Goal: Task Accomplishment & Management: Use online tool/utility

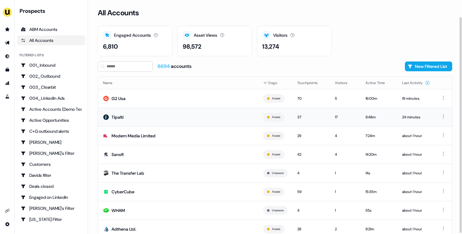
scroll to position [19, 0]
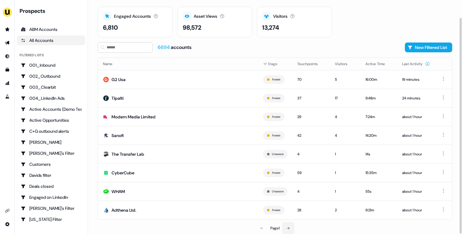
click at [294, 226] on button at bounding box center [288, 228] width 12 height 12
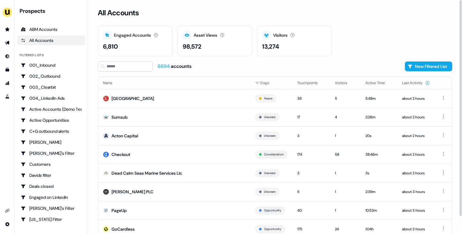
scroll to position [19, 0]
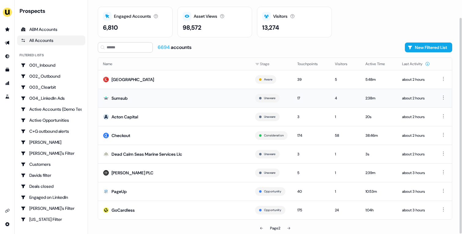
click at [158, 97] on td "Sumsub" at bounding box center [174, 98] width 152 height 19
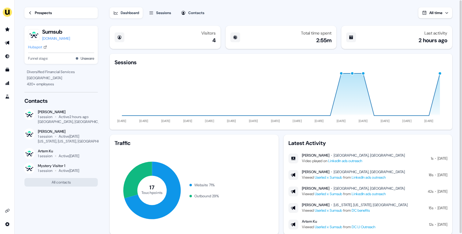
click at [48, 9] on link "Prospects" at bounding box center [60, 12] width 73 height 11
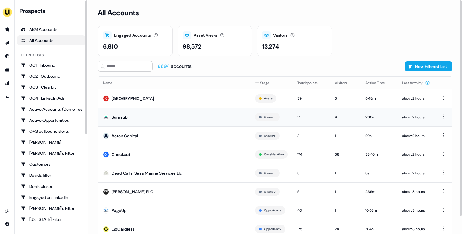
scroll to position [19, 0]
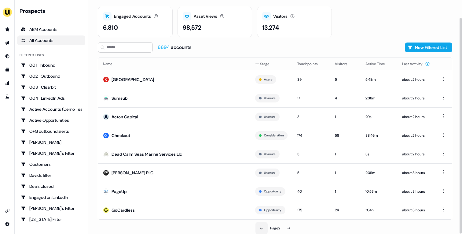
click at [260, 229] on icon at bounding box center [262, 228] width 4 height 4
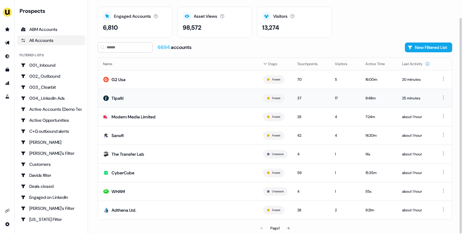
click at [138, 101] on td "Tipalti" at bounding box center [178, 98] width 160 height 19
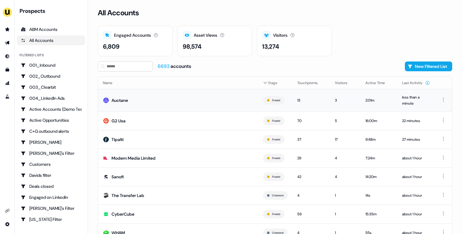
scroll to position [23, 0]
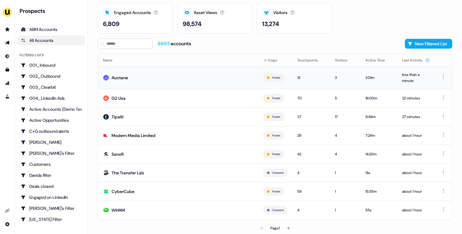
click at [189, 81] on td "Auctane" at bounding box center [178, 77] width 160 height 22
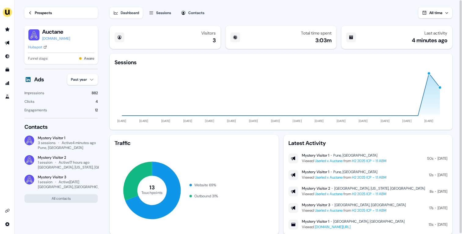
click at [51, 14] on div "Prospects" at bounding box center [43, 13] width 17 height 6
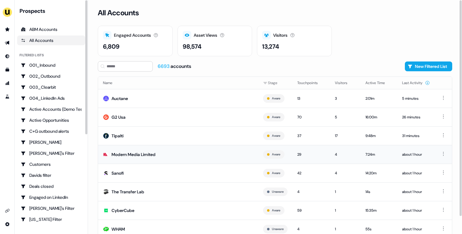
scroll to position [19, 0]
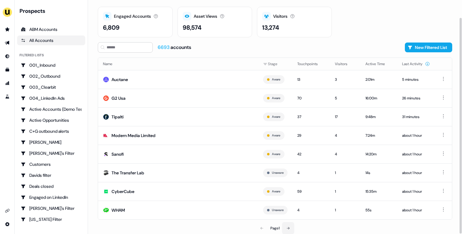
click at [290, 227] on icon at bounding box center [288, 228] width 4 height 4
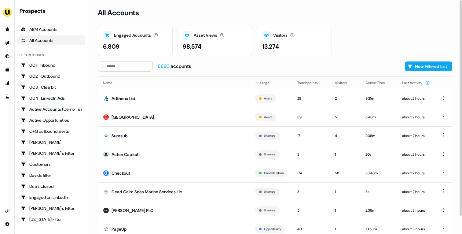
scroll to position [19, 0]
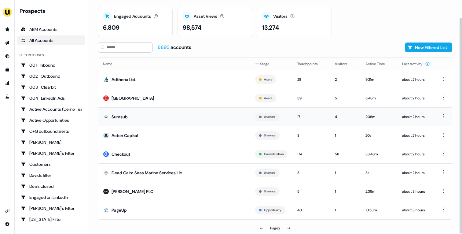
click at [203, 124] on td "Sumsub" at bounding box center [174, 116] width 152 height 19
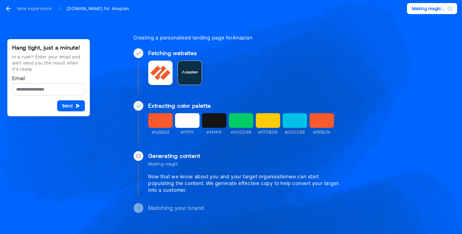
click at [387, 72] on div "Hang tight, just a minute! In a rush? Enter your email and we’ll send you the r…" at bounding box center [231, 113] width 462 height 227
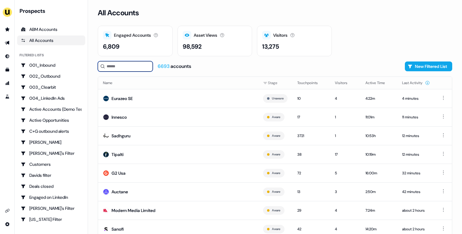
click at [139, 70] on input at bounding box center [125, 66] width 55 height 10
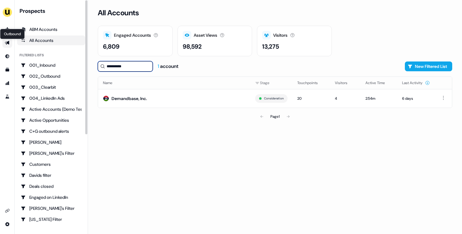
type input "**********"
click at [5, 42] on icon "Go to outbound experience" at bounding box center [7, 42] width 5 height 5
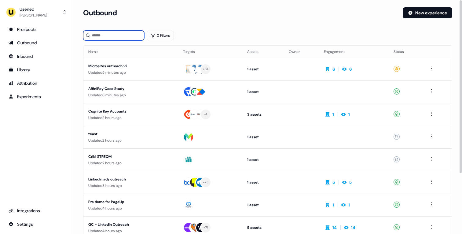
click at [127, 37] on input at bounding box center [113, 36] width 61 height 10
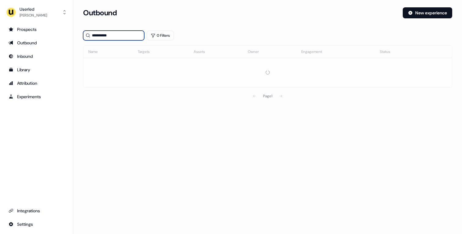
type input "**********"
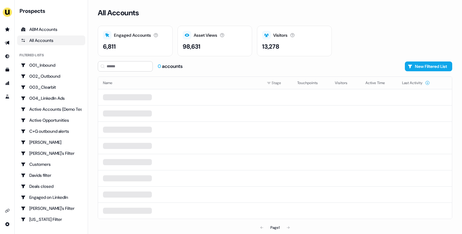
click at [373, 17] on div "All Accounts" at bounding box center [275, 16] width 355 height 18
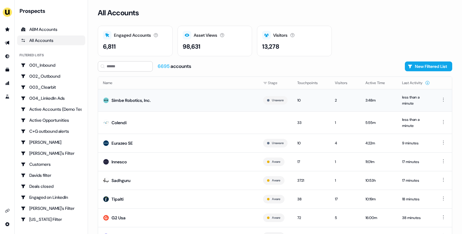
click at [180, 102] on td "Simbe Robotics, Inc." at bounding box center [178, 100] width 160 height 22
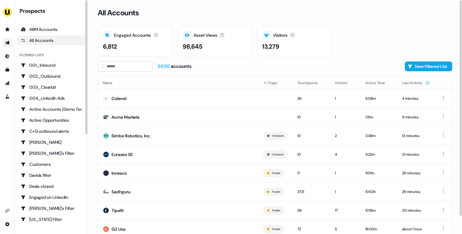
click at [4, 43] on link "Go to outbound experience" at bounding box center [7, 43] width 10 height 10
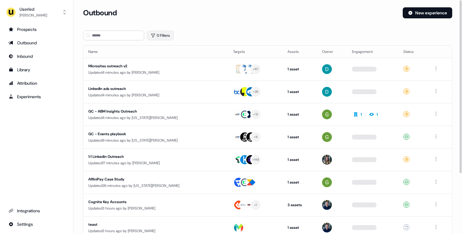
click at [170, 35] on button "0 Filters" at bounding box center [160, 36] width 27 height 10
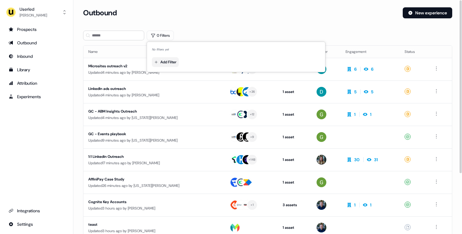
click at [174, 61] on html "For the best experience switch devices to a bigger screen. Go to Userled.io Use…" at bounding box center [231, 117] width 462 height 234
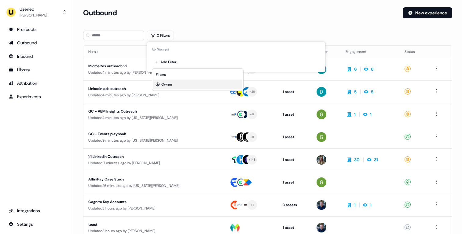
click at [172, 85] on span "Owner" at bounding box center [166, 84] width 11 height 5
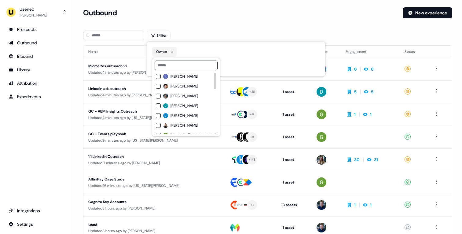
click at [186, 65] on input at bounding box center [186, 66] width 63 height 10
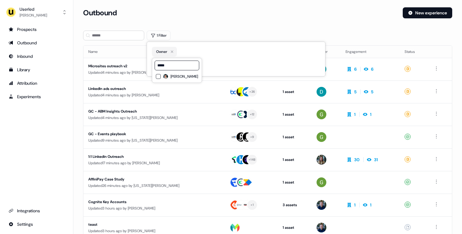
type input "*****"
click at [185, 74] on span "[PERSON_NAME]" at bounding box center [185, 76] width 28 height 5
click at [203, 28] on section "Loading... Outbound New experience 1 Filter Name Targets Assets Owner Engagemen…" at bounding box center [267, 161] width 389 height 309
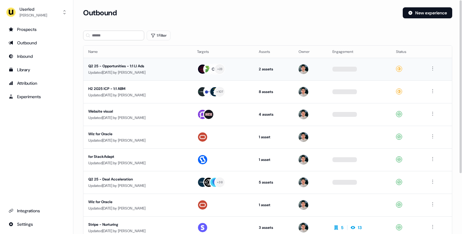
click at [187, 68] on div "Q2 25 - Opportunities - 1:1 LI Ads" at bounding box center [137, 66] width 99 height 6
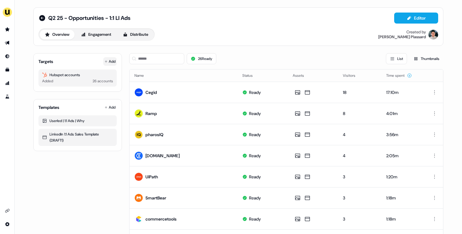
click at [114, 59] on button "Add" at bounding box center [109, 61] width 13 height 9
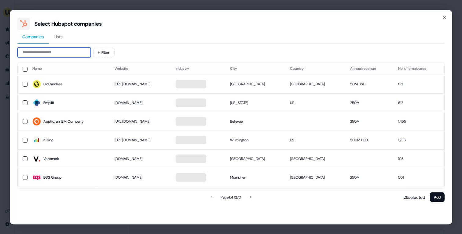
click at [70, 53] on input at bounding box center [53, 52] width 73 height 10
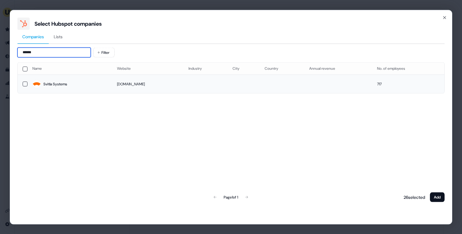
type input "******"
click at [98, 88] on td "Svitla Systems" at bounding box center [70, 84] width 85 height 19
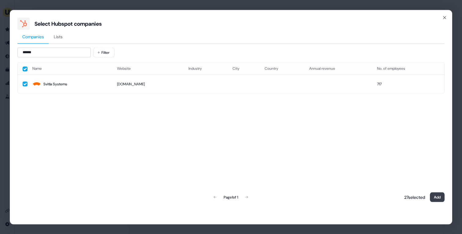
click at [438, 195] on button "Add" at bounding box center [437, 197] width 15 height 10
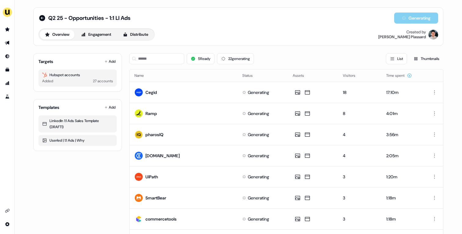
click at [169, 59] on input at bounding box center [156, 58] width 55 height 11
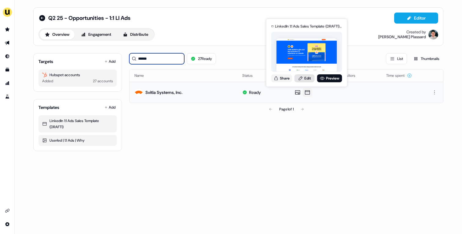
type input "******"
click at [301, 79] on icon at bounding box center [300, 78] width 5 height 5
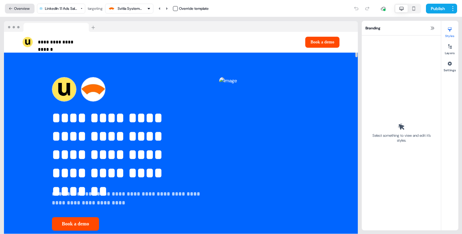
click at [16, 7] on button "Overview" at bounding box center [20, 9] width 30 height 10
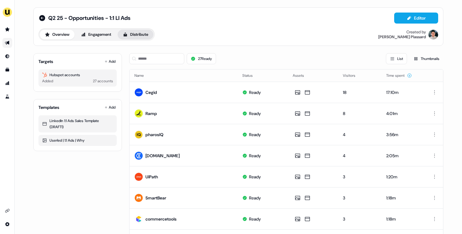
click at [130, 38] on button "Distribute" at bounding box center [136, 35] width 36 height 10
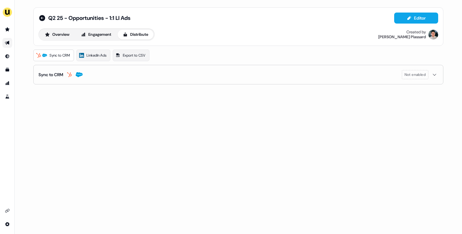
click at [99, 72] on button "Sync to CRM Not enabled" at bounding box center [239, 74] width 400 height 19
click at [95, 55] on span "LinkedIn Ads" at bounding box center [97, 55] width 20 height 6
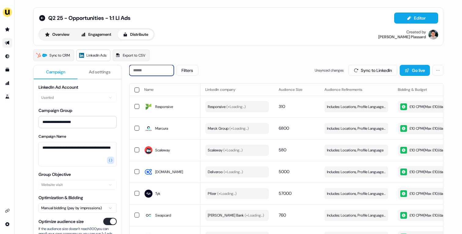
click at [147, 69] on input at bounding box center [151, 70] width 45 height 11
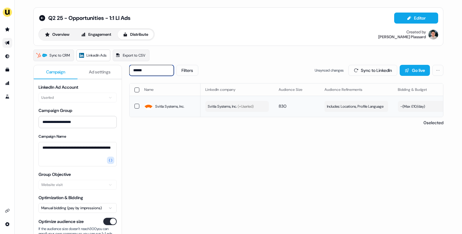
type input "******"
click at [231, 107] on span "Svitla Systems, Inc. (+ Userled )" at bounding box center [231, 106] width 46 height 6
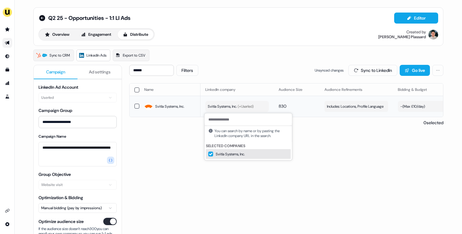
click at [231, 107] on span "Svitla Systems, Inc. (+ Userled )" at bounding box center [231, 106] width 46 height 6
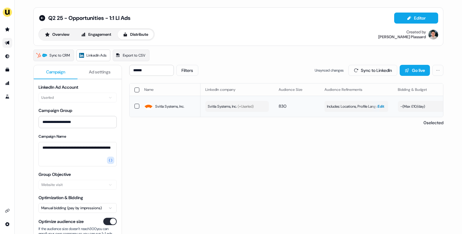
click at [352, 105] on span "Includes: Locations, Profile Language" at bounding box center [355, 106] width 57 height 6
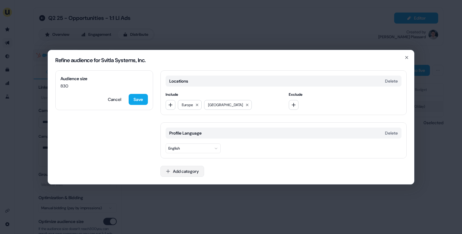
click at [175, 173] on button "Add category" at bounding box center [183, 171] width 44 height 11
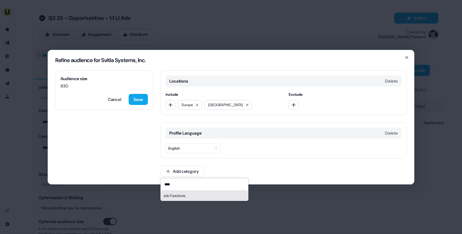
type input "****"
click at [191, 194] on div "Job Functions" at bounding box center [204, 196] width 87 height 10
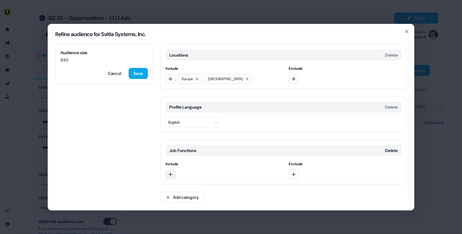
click at [175, 171] on button "button" at bounding box center [171, 174] width 10 height 10
type input "*********"
click at [180, 197] on div "Marketing" at bounding box center [209, 199] width 85 height 10
click at [172, 173] on icon "button" at bounding box center [170, 174] width 5 height 5
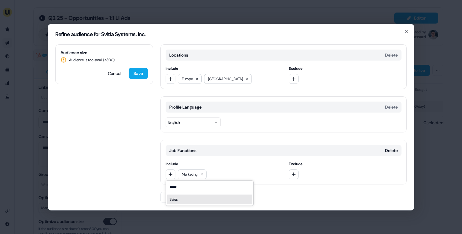
type input "*****"
click at [175, 200] on div "Sales" at bounding box center [209, 199] width 85 height 10
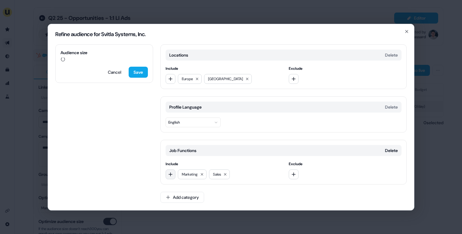
click at [174, 177] on button "button" at bounding box center [171, 174] width 10 height 10
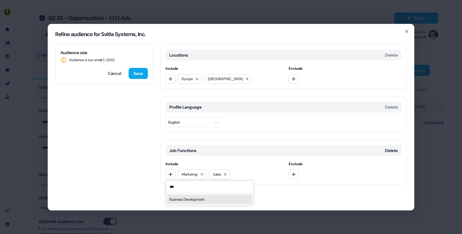
type input "***"
click at [174, 200] on div "Business Development" at bounding box center [209, 199] width 85 height 10
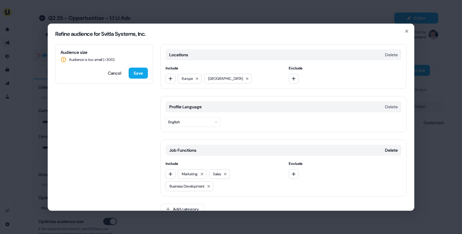
scroll to position [12, 0]
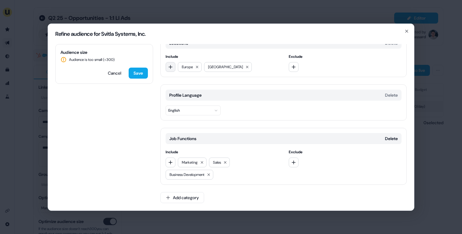
click at [172, 69] on button "button" at bounding box center [171, 67] width 10 height 10
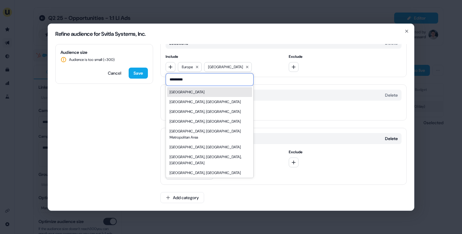
type input "*********"
click at [186, 93] on div "Argentina" at bounding box center [209, 92] width 85 height 10
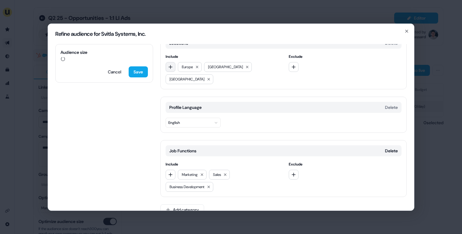
click at [171, 68] on icon "button" at bounding box center [171, 67] width 4 height 4
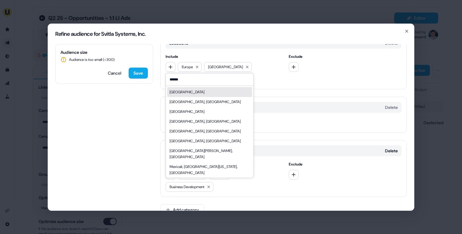
type input "******"
click at [179, 95] on div "Mexico" at bounding box center [209, 92] width 85 height 10
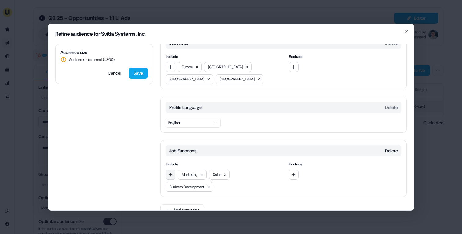
click at [169, 175] on icon "button" at bounding box center [170, 174] width 5 height 5
type input "**********"
click at [179, 202] on div "Operations" at bounding box center [209, 200] width 85 height 10
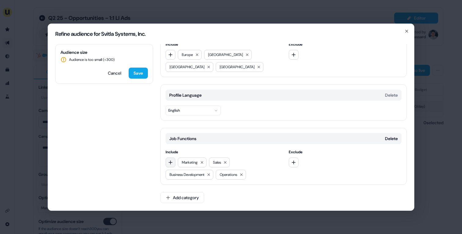
click at [170, 161] on icon "button" at bounding box center [171, 162] width 4 height 4
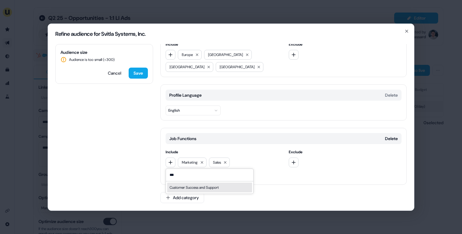
type input "***"
click at [175, 186] on div "Customer Success and Support" at bounding box center [209, 188] width 85 height 10
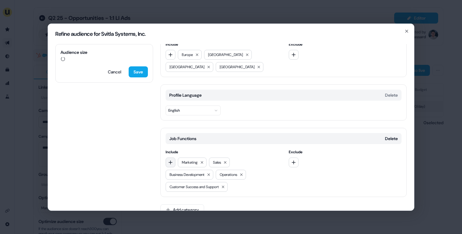
click at [172, 165] on button "button" at bounding box center [171, 162] width 10 height 10
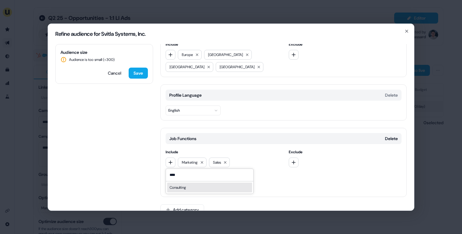
type input "****"
click at [174, 188] on div "Consulting" at bounding box center [209, 188] width 85 height 10
click at [169, 162] on icon "button" at bounding box center [171, 162] width 4 height 4
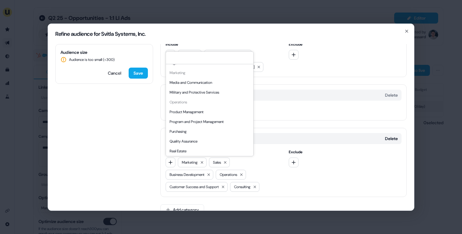
scroll to position [133, 0]
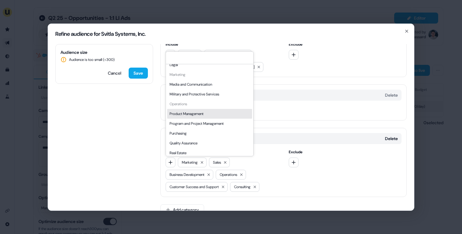
click at [199, 114] on div "Product Management" at bounding box center [209, 114] width 85 height 10
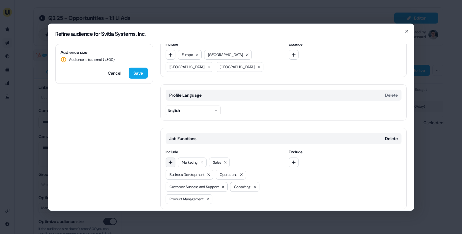
click at [171, 164] on icon "button" at bounding box center [170, 162] width 5 height 5
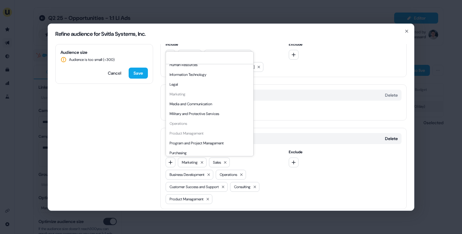
scroll to position [113, 0]
click at [213, 105] on div "Media and Communication" at bounding box center [209, 105] width 85 height 10
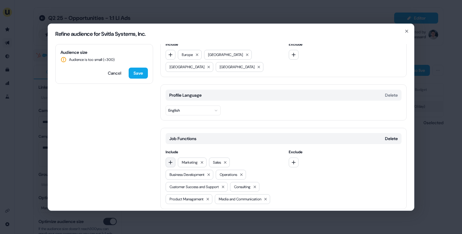
click at [172, 161] on icon "button" at bounding box center [170, 162] width 5 height 5
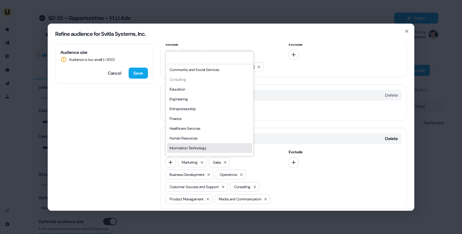
scroll to position [38, 0]
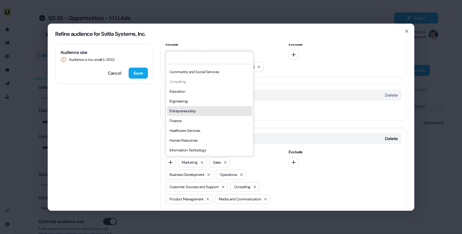
click at [206, 109] on div "Entrepreneurship" at bounding box center [209, 111] width 85 height 10
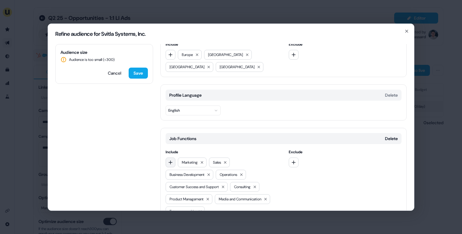
click at [169, 164] on icon "button" at bounding box center [170, 162] width 5 height 5
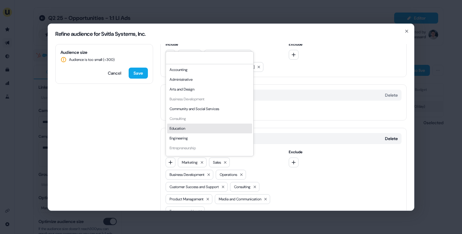
scroll to position [0, 0]
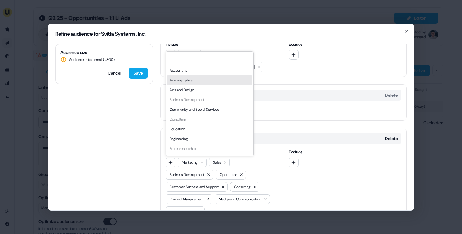
click at [198, 79] on div "Administrative" at bounding box center [209, 80] width 85 height 10
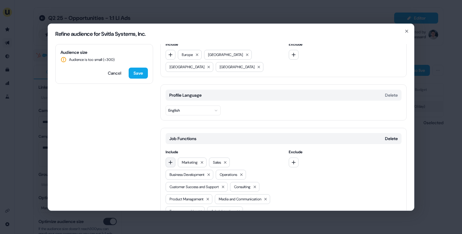
click at [172, 160] on icon "button" at bounding box center [170, 162] width 5 height 5
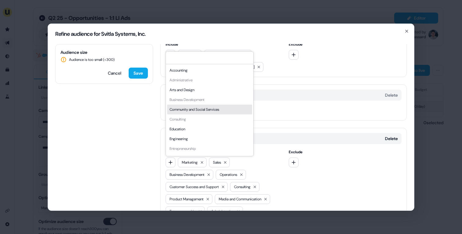
scroll to position [165, 0]
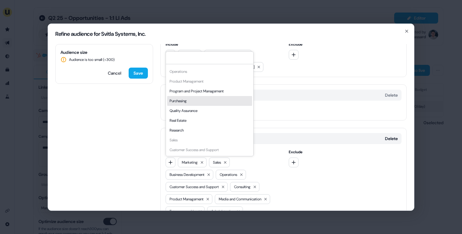
click at [198, 93] on div "Program and Project Management" at bounding box center [209, 91] width 85 height 10
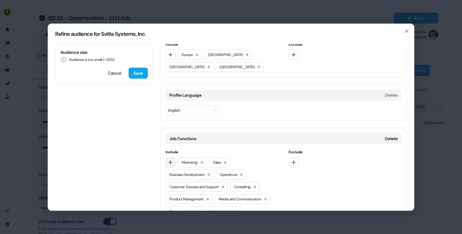
click at [172, 161] on icon "button" at bounding box center [170, 162] width 5 height 5
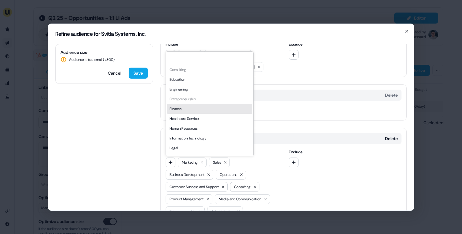
scroll to position [51, 0]
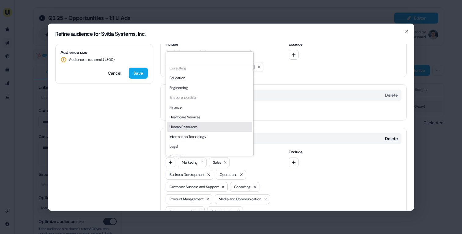
click at [192, 127] on div "Human Resources" at bounding box center [209, 127] width 85 height 10
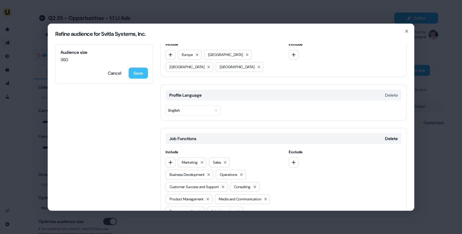
click at [137, 70] on button "Save" at bounding box center [138, 73] width 19 height 11
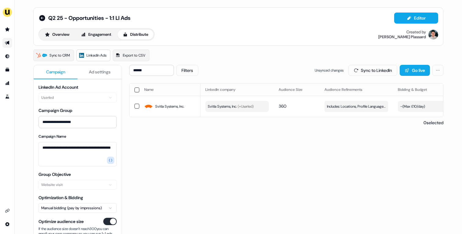
click at [97, 76] on button "Ad settings" at bounding box center [100, 72] width 44 height 14
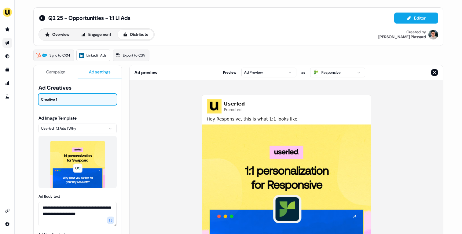
click at [352, 73] on html "**********" at bounding box center [231, 117] width 462 height 234
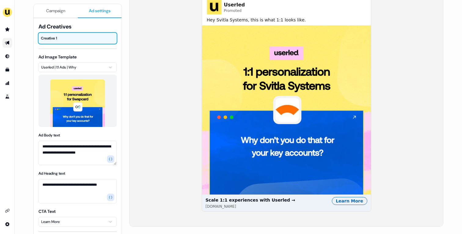
scroll to position [0, 0]
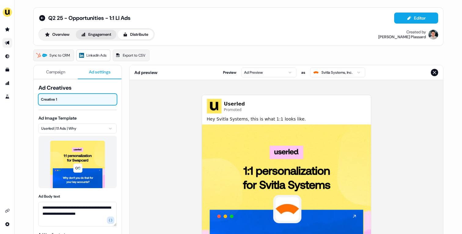
click at [105, 39] on button "Engagement" at bounding box center [96, 35] width 41 height 10
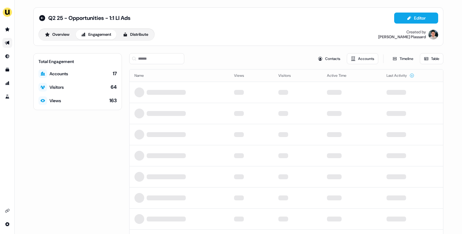
click at [109, 39] on button "Engagement" at bounding box center [96, 35] width 41 height 10
click at [126, 34] on icon at bounding box center [125, 34] width 3 height 4
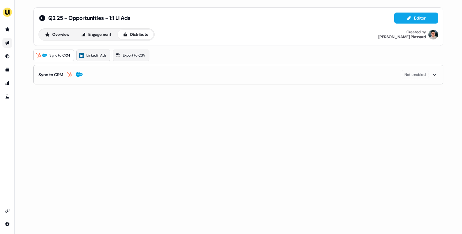
click at [98, 59] on link "LinkedIn Ads" at bounding box center [93, 56] width 34 height 12
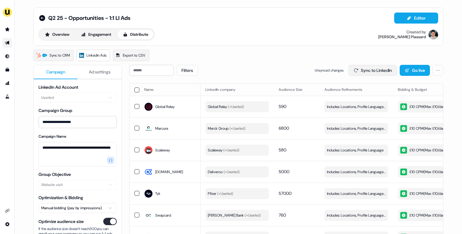
click at [363, 71] on button "Sync to LinkedIn" at bounding box center [373, 70] width 49 height 11
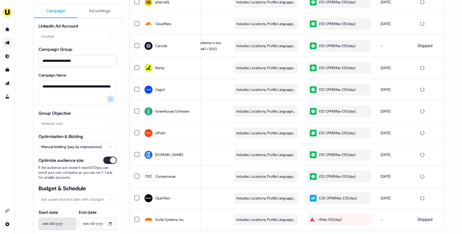
scroll to position [469, 0]
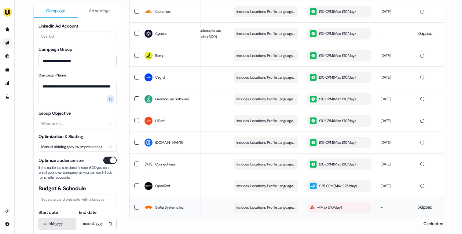
click at [335, 208] on div "- ( Max £10/day )" at bounding box center [326, 207] width 32 height 6
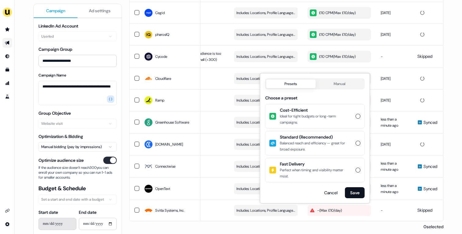
click at [307, 115] on div "Presets Manual Choose a preset Cost-Efficient Ideal for tight budgets or long-t…" at bounding box center [315, 138] width 100 height 120
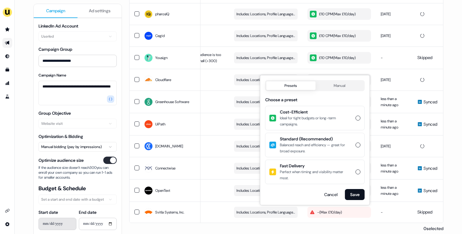
click at [348, 119] on div "Ideal for tight budgets or long-term campaigns." at bounding box center [316, 121] width 72 height 12
click at [356, 119] on button "Cost-Efficient Ideal for tight budgets or long-term campaigns." at bounding box center [358, 118] width 5 height 5
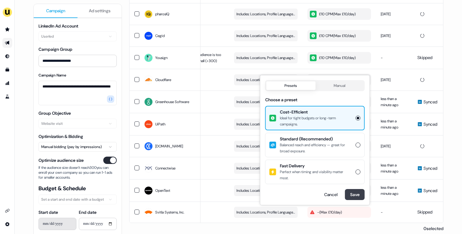
click at [354, 193] on button "Save" at bounding box center [355, 194] width 20 height 11
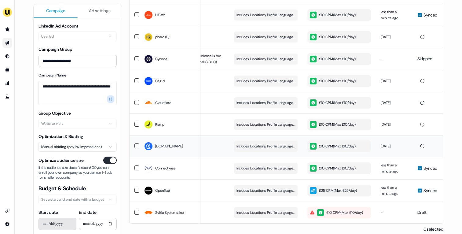
scroll to position [0, 0]
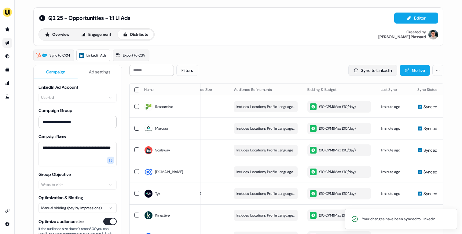
click at [367, 75] on button "Sync to LinkedIn" at bounding box center [373, 70] width 49 height 11
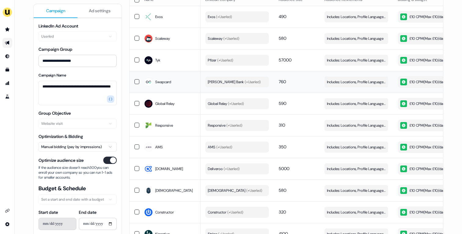
click at [244, 82] on span "(+ Userled )" at bounding box center [252, 81] width 17 height 5
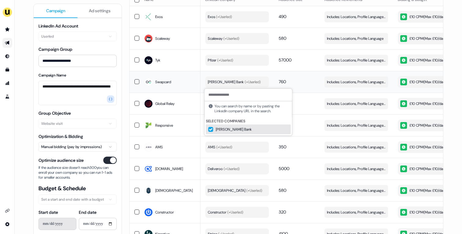
click at [291, 78] on td "760" at bounding box center [297, 82] width 46 height 22
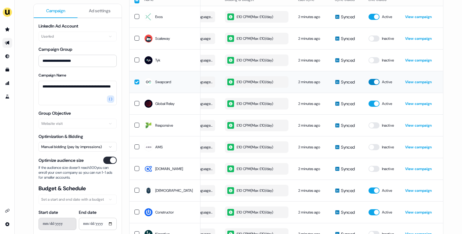
scroll to position [28, 0]
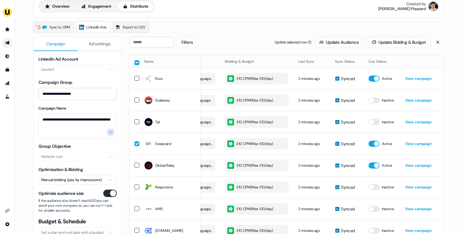
click at [136, 62] on button "button" at bounding box center [137, 62] width 5 height 5
click at [135, 60] on button "button" at bounding box center [137, 62] width 5 height 5
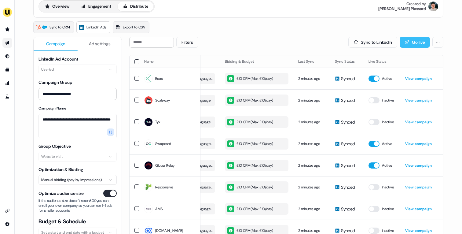
click at [401, 41] on button "Go live" at bounding box center [415, 42] width 30 height 11
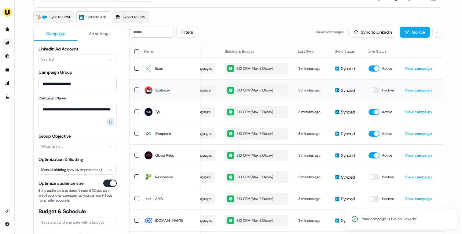
scroll to position [51, 0]
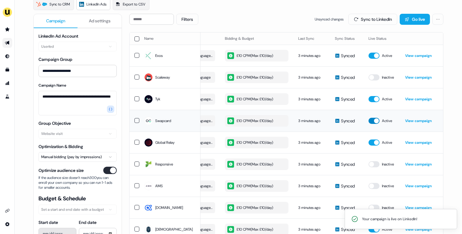
click at [375, 120] on button "button" at bounding box center [374, 121] width 11 height 6
click at [372, 100] on button "button" at bounding box center [374, 99] width 11 height 6
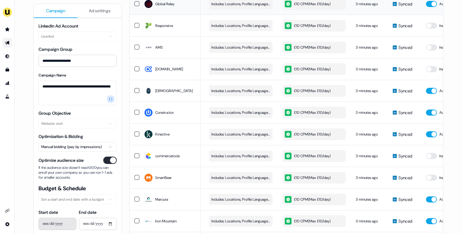
scroll to position [0, 153]
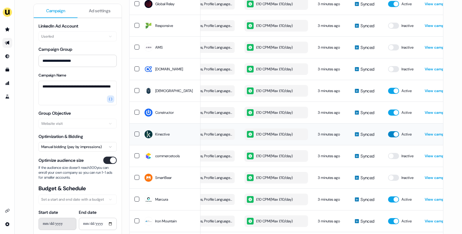
click at [391, 132] on button "button" at bounding box center [393, 134] width 11 height 6
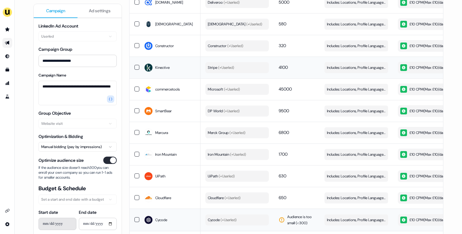
scroll to position [0, 173]
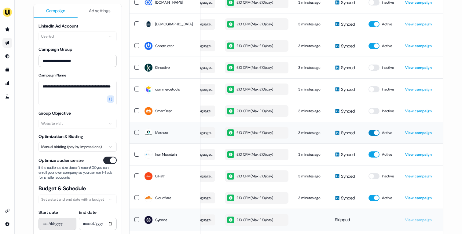
click at [372, 131] on button "button" at bounding box center [374, 133] width 11 height 6
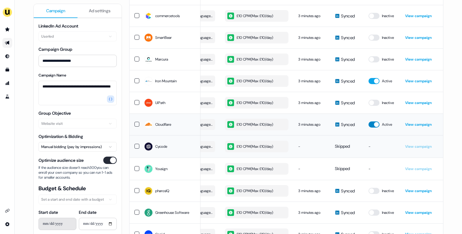
click at [374, 124] on button "button" at bounding box center [374, 124] width 11 height 6
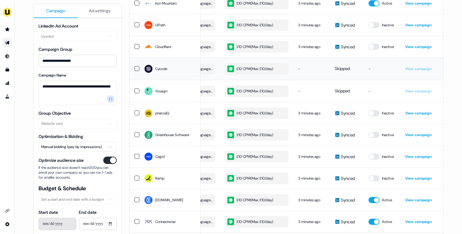
scroll to position [0, 0]
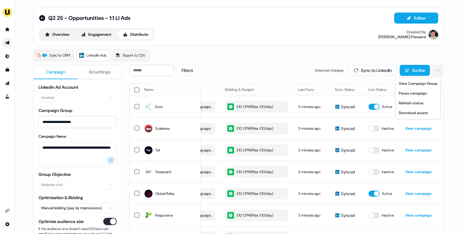
click at [440, 70] on html "**********" at bounding box center [231, 117] width 462 height 234
click at [428, 83] on link "View Campaign Group" at bounding box center [418, 84] width 42 height 10
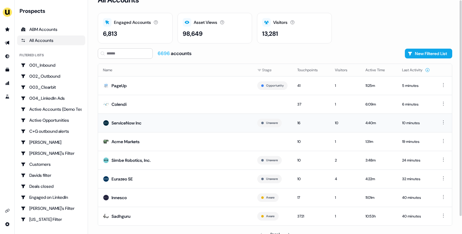
scroll to position [19, 0]
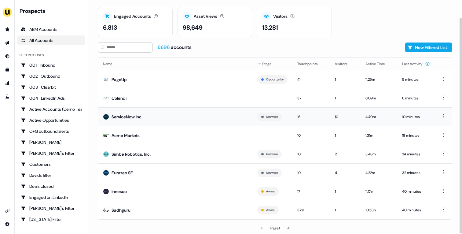
click at [179, 120] on td "ServiceNow Inc" at bounding box center [175, 116] width 154 height 19
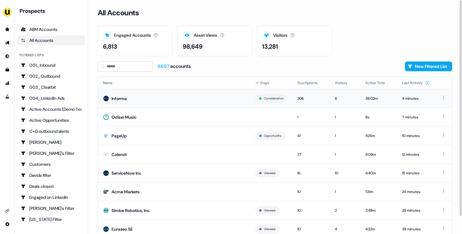
click at [160, 102] on td "Informa" at bounding box center [174, 98] width 152 height 19
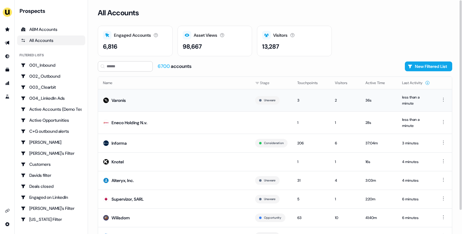
click at [156, 104] on td "Varonis" at bounding box center [174, 100] width 152 height 22
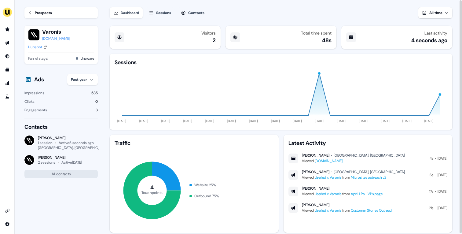
click at [42, 16] on link "Prospects" at bounding box center [60, 12] width 73 height 11
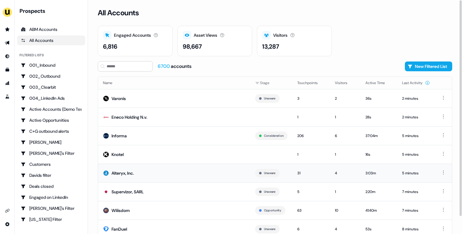
scroll to position [19, 0]
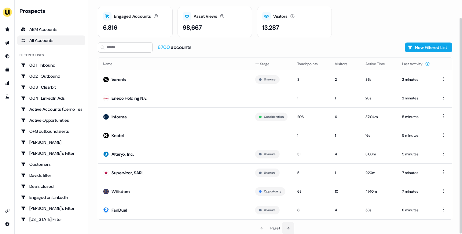
click at [285, 227] on button at bounding box center [288, 228] width 12 height 12
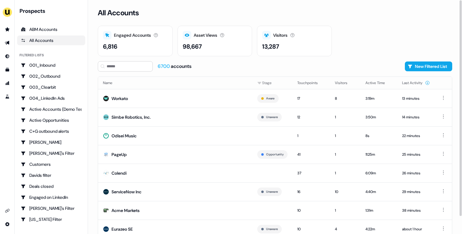
scroll to position [19, 0]
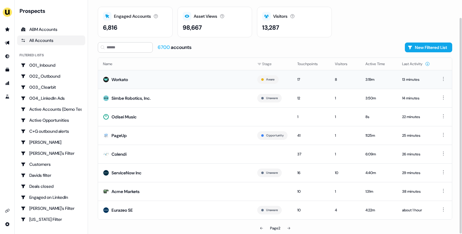
click at [163, 75] on td "Workato" at bounding box center [175, 79] width 154 height 19
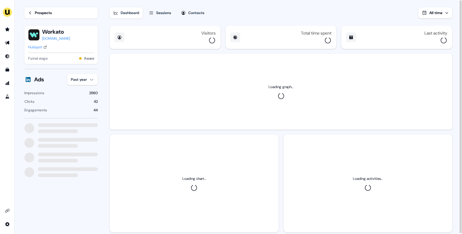
click at [87, 82] on html "For the best experience switch devices to a bigger screen. Go to [DOMAIN_NAME] …" at bounding box center [231, 117] width 462 height 234
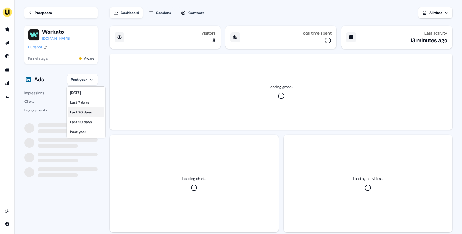
click at [87, 109] on div "Last 30 days" at bounding box center [86, 112] width 36 height 10
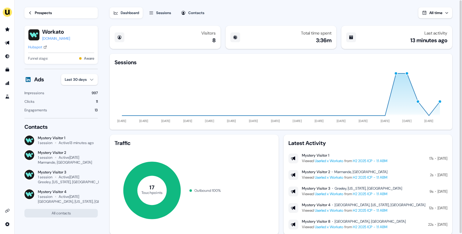
click at [42, 15] on div "Prospects" at bounding box center [43, 13] width 17 height 6
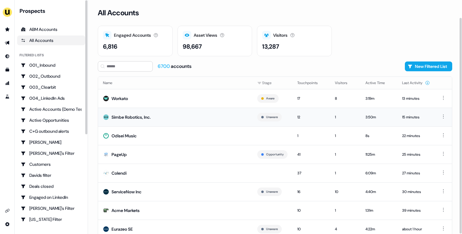
scroll to position [19, 0]
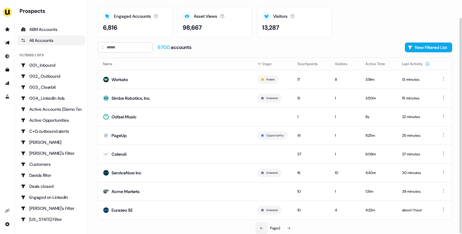
click at [264, 226] on button at bounding box center [262, 228] width 12 height 12
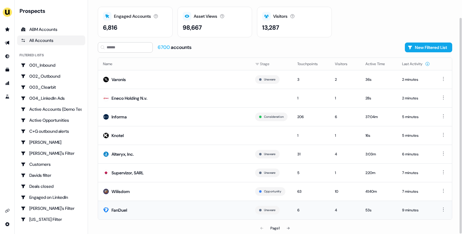
click at [201, 210] on td "FanDuel" at bounding box center [174, 210] width 152 height 19
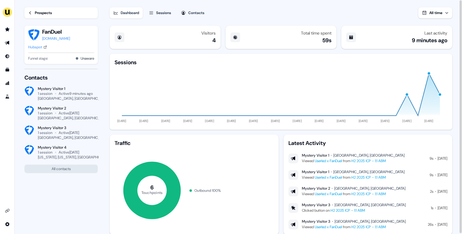
click at [40, 9] on link "Prospects" at bounding box center [60, 12] width 73 height 11
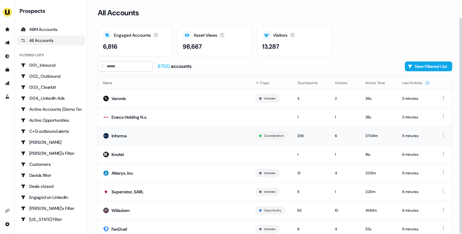
scroll to position [19, 0]
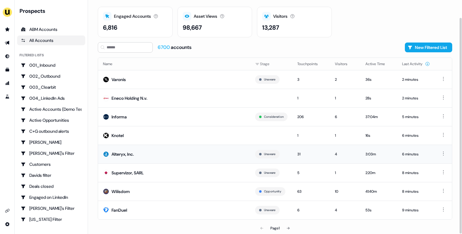
click at [181, 153] on td "Alteryx, Inc." at bounding box center [174, 154] width 152 height 19
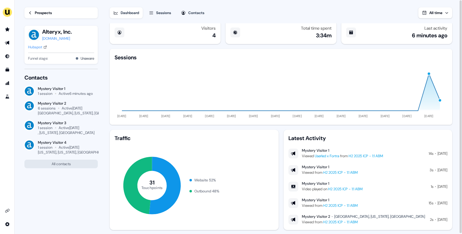
scroll to position [6, 0]
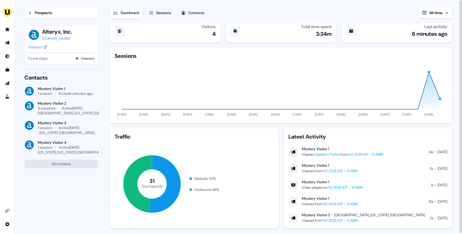
click at [181, 153] on icon "31 Touchpoints" at bounding box center [152, 183] width 75 height 75
click at [49, 16] on div "Prospects" at bounding box center [43, 13] width 17 height 6
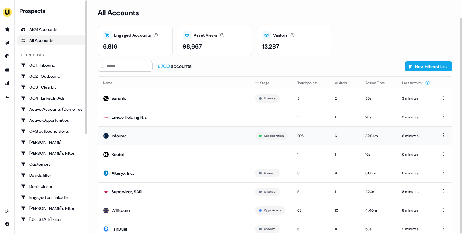
scroll to position [19, 0]
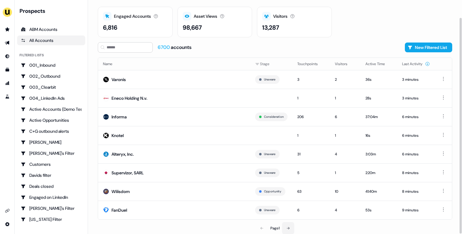
click at [286, 228] on button at bounding box center [288, 228] width 12 height 12
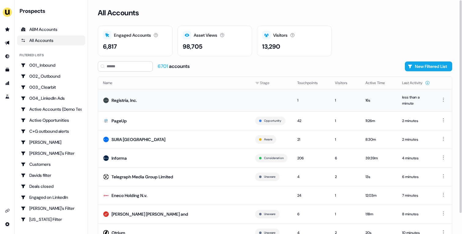
scroll to position [23, 0]
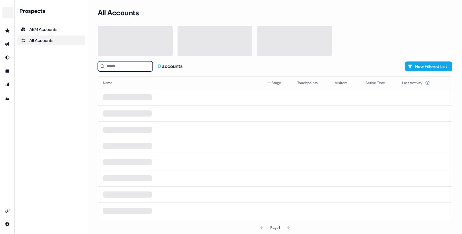
click at [120, 65] on input at bounding box center [125, 66] width 55 height 10
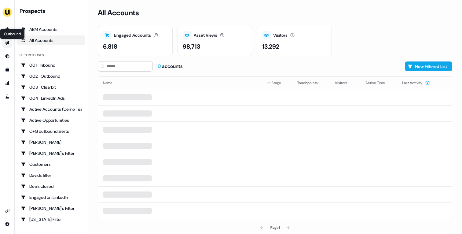
click at [8, 44] on icon "Go to outbound experience" at bounding box center [7, 43] width 4 height 4
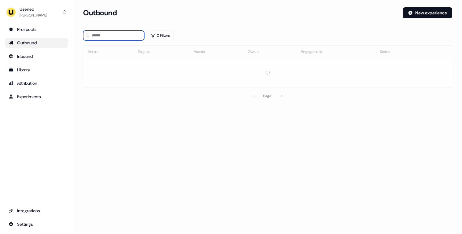
click at [124, 35] on input at bounding box center [113, 36] width 61 height 10
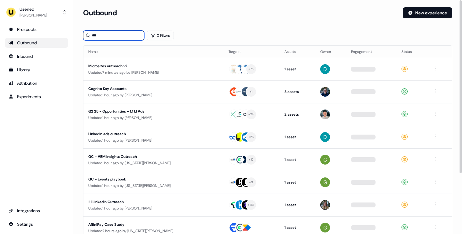
type input "***"
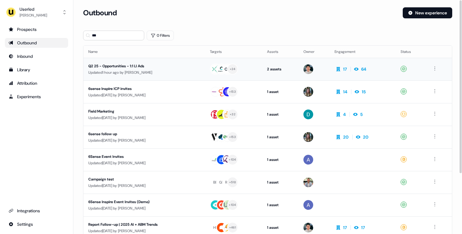
click at [174, 77] on td "Q2 25 - Opportunities - 1:1 LI Ads Updated 1 hour ago by Vincent Plassard" at bounding box center [144, 69] width 122 height 23
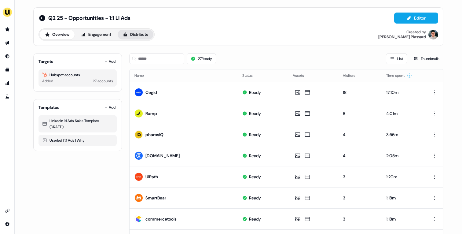
click at [121, 35] on button "Distribute" at bounding box center [136, 35] width 36 height 10
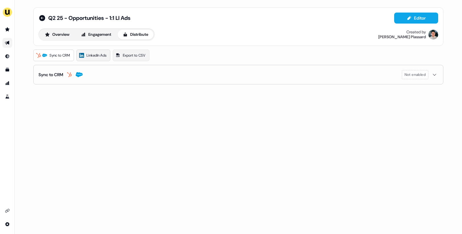
click at [102, 54] on span "LinkedIn Ads" at bounding box center [97, 55] width 20 height 6
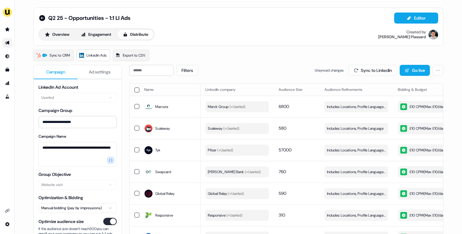
click at [7, 42] on icon "Go to outbound experience" at bounding box center [7, 43] width 4 height 4
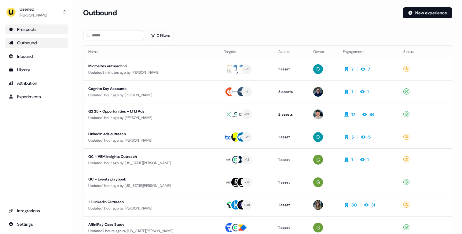
click at [23, 30] on div "Prospects" at bounding box center [37, 29] width 56 height 6
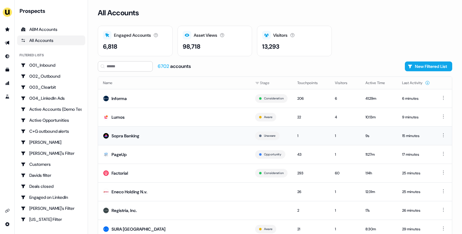
scroll to position [19, 0]
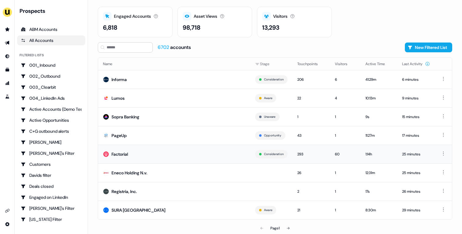
click at [194, 159] on td "Factorial" at bounding box center [174, 154] width 152 height 19
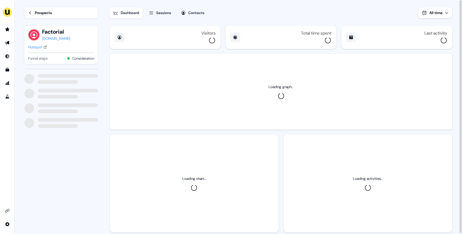
click at [40, 45] on div "Hubspot" at bounding box center [35, 47] width 14 height 6
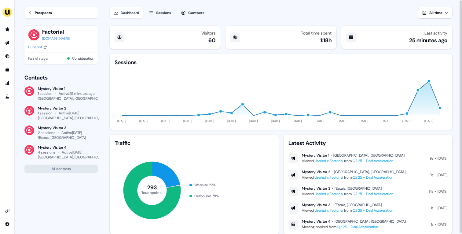
click at [47, 15] on div "Prospects" at bounding box center [43, 13] width 17 height 6
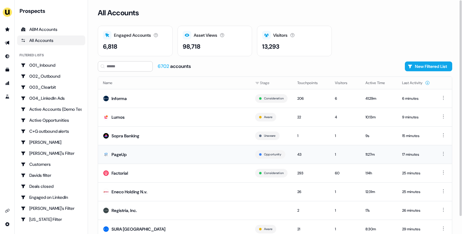
click at [176, 157] on td "PageUp" at bounding box center [174, 154] width 152 height 19
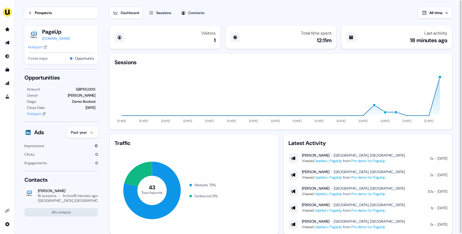
click at [51, 11] on div "Prospects" at bounding box center [43, 13] width 17 height 6
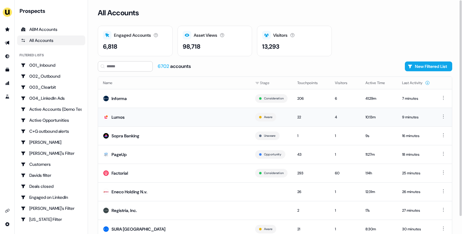
click at [162, 116] on td "Lumos" at bounding box center [174, 117] width 152 height 19
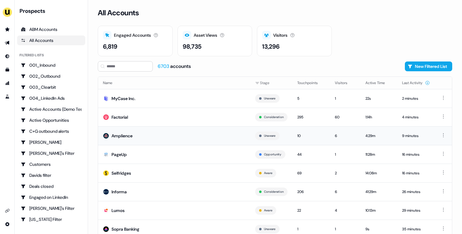
click at [139, 138] on td "Amplience" at bounding box center [174, 135] width 152 height 19
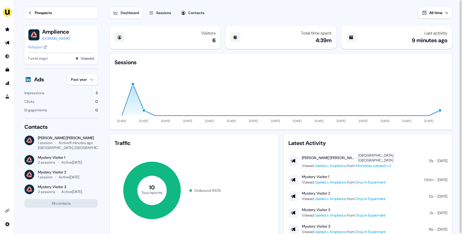
click at [41, 13] on div "Prospects" at bounding box center [43, 13] width 17 height 6
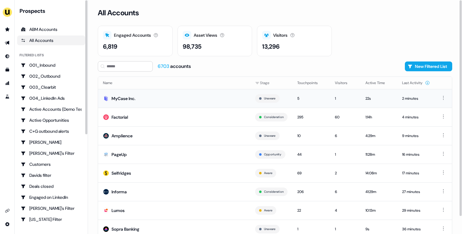
click at [162, 93] on td "MyCase Inc." at bounding box center [174, 98] width 152 height 19
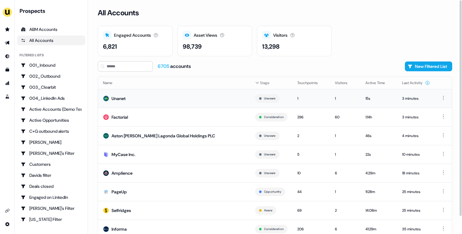
click at [150, 98] on td "Unanet" at bounding box center [174, 98] width 152 height 19
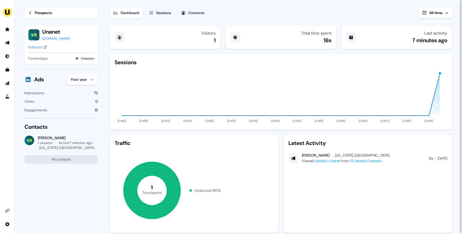
click at [52, 13] on div "Prospects" at bounding box center [43, 13] width 17 height 6
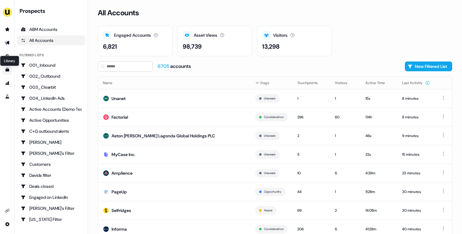
click at [8, 68] on icon "Go to templates" at bounding box center [7, 69] width 5 height 5
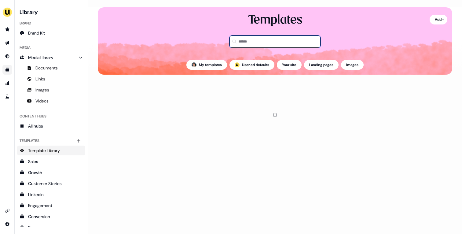
click at [287, 39] on input at bounding box center [275, 41] width 91 height 12
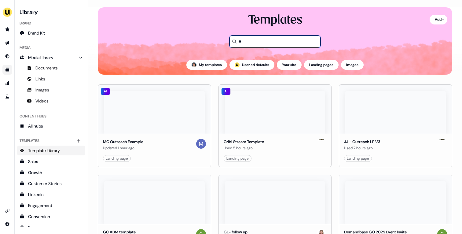
type input "***"
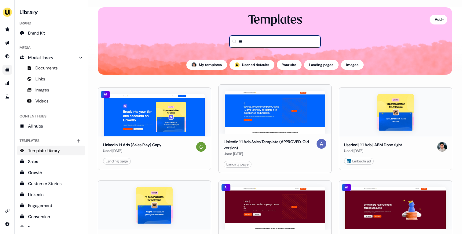
click at [286, 39] on input "***" at bounding box center [275, 41] width 91 height 12
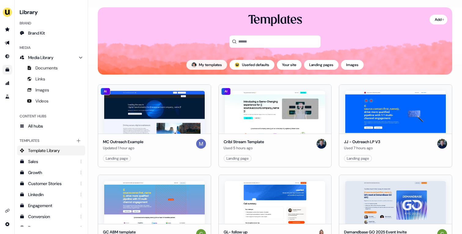
click at [207, 65] on button "My templates" at bounding box center [206, 65] width 41 height 10
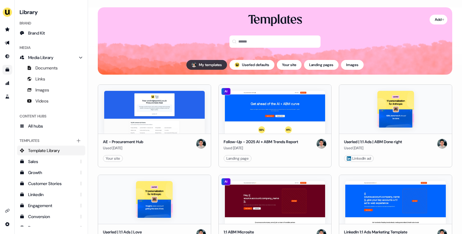
click at [207, 65] on button "My templates" at bounding box center [206, 65] width 41 height 10
click at [254, 65] on button "; Userled defaults" at bounding box center [252, 65] width 45 height 10
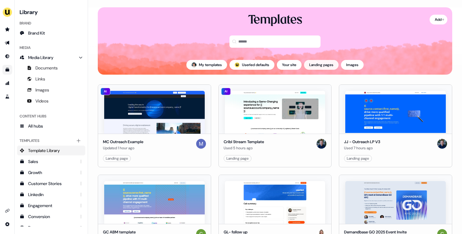
click at [320, 68] on button "Landing pages" at bounding box center [321, 65] width 35 height 10
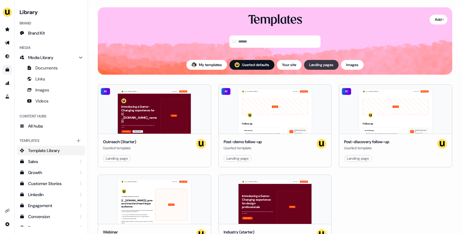
click at [322, 69] on button "Landing pages" at bounding box center [321, 65] width 35 height 10
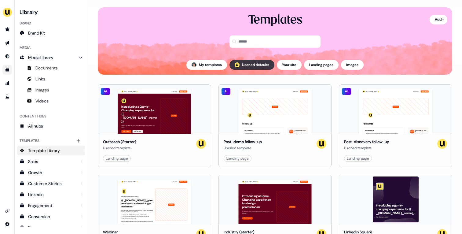
click at [254, 67] on button "; Userled defaults" at bounding box center [252, 65] width 45 height 10
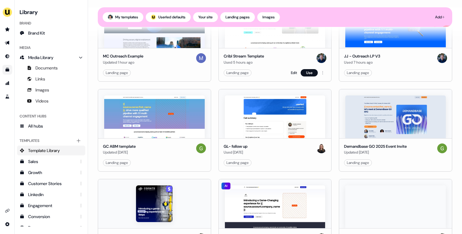
scroll to position [104, 0]
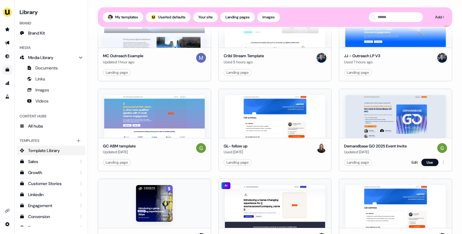
click at [405, 119] on img at bounding box center [395, 116] width 101 height 43
click at [412, 162] on link "Edit" at bounding box center [415, 162] width 6 height 6
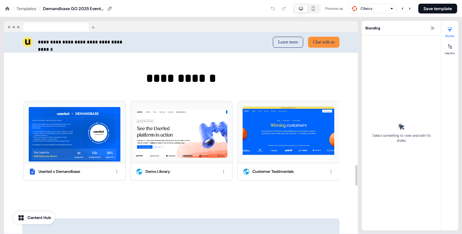
scroll to position [1312, 0]
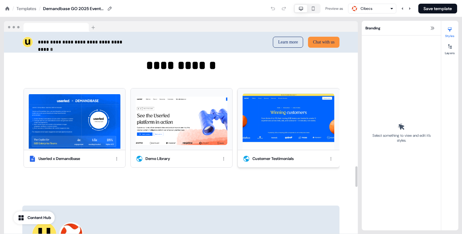
click at [300, 146] on img at bounding box center [289, 121] width 92 height 57
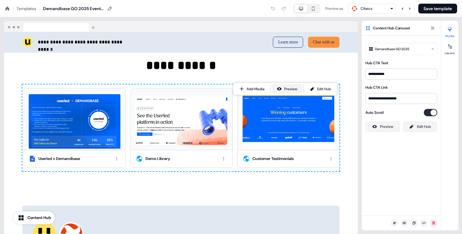
click at [300, 89] on button "Preview" at bounding box center [287, 89] width 30 height 10
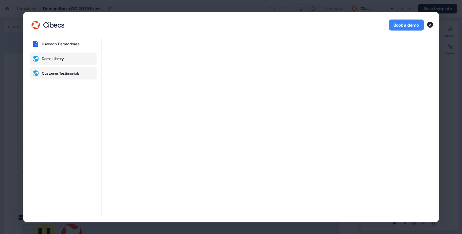
click at [56, 55] on button "Demo Library" at bounding box center [63, 58] width 67 height 12
click at [57, 44] on div "Userled x Demandbase" at bounding box center [61, 43] width 38 height 5
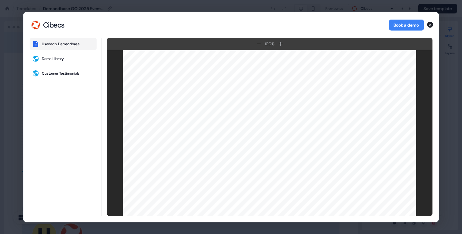
scroll to position [1343, 0]
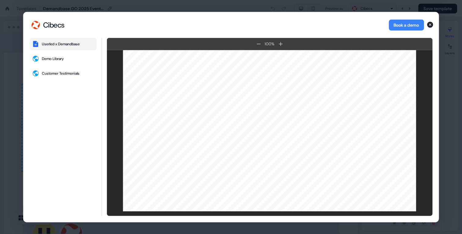
click at [12, 146] on div "Cibecs Cibecs Book a demo Userled x Demandbase Demo Library Customer Testimonia…" at bounding box center [231, 117] width 462 height 234
click at [433, 27] on icon "button" at bounding box center [429, 24] width 7 height 7
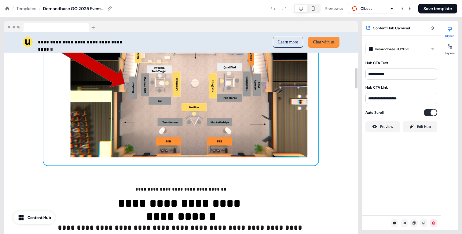
scroll to position [351, 0]
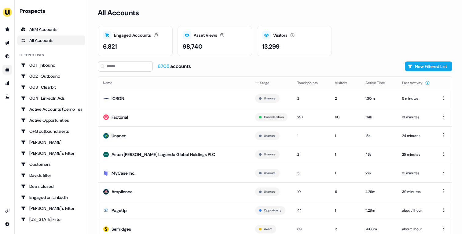
click at [7, 72] on icon "Go to templates" at bounding box center [7, 69] width 5 height 5
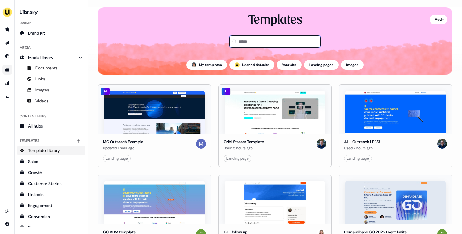
click at [293, 41] on input at bounding box center [275, 41] width 91 height 12
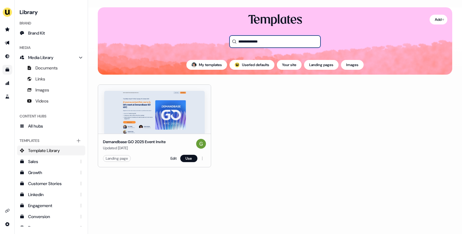
type input "**********"
click at [184, 113] on img at bounding box center [154, 112] width 101 height 43
click at [175, 159] on link "Edit" at bounding box center [174, 158] width 6 height 6
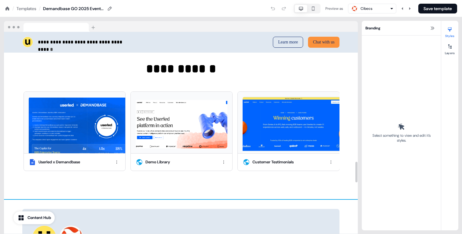
scroll to position [1310, 0]
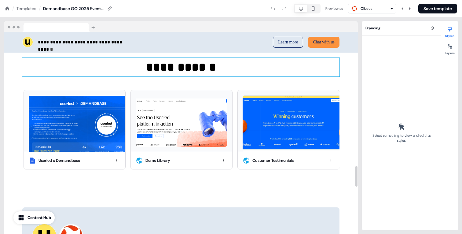
click at [224, 76] on p "**********" at bounding box center [180, 67] width 317 height 18
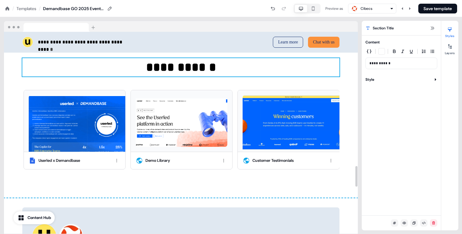
click at [393, 66] on p "**********" at bounding box center [402, 63] width 64 height 6
copy p "**********"
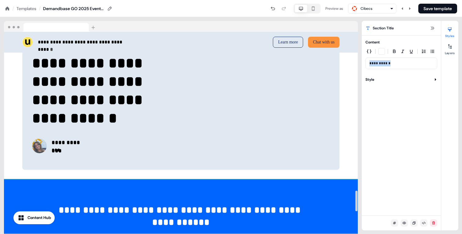
scroll to position [1521, 0]
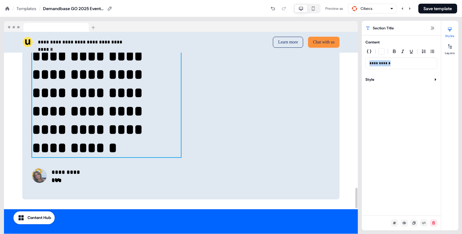
click at [140, 156] on p "**********" at bounding box center [106, 102] width 149 height 110
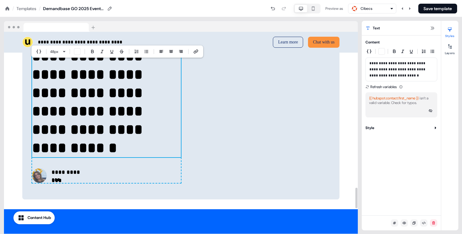
click at [140, 156] on p "**********" at bounding box center [106, 102] width 149 height 110
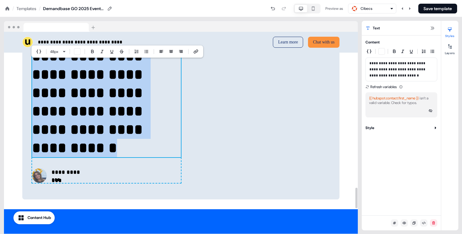
copy p "**********"
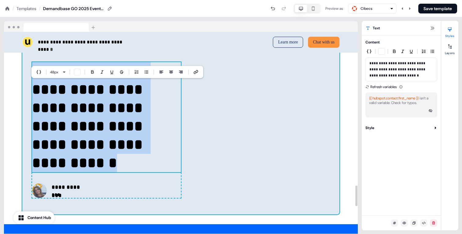
scroll to position [1509, 0]
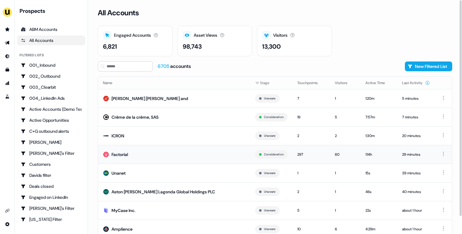
click at [133, 153] on td "Factorial" at bounding box center [174, 154] width 152 height 19
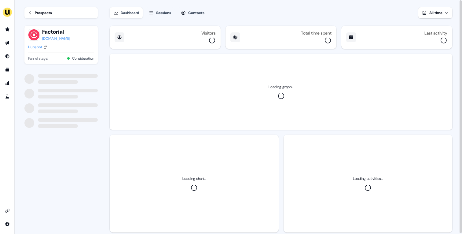
click at [29, 48] on div "Hubspot" at bounding box center [35, 47] width 14 height 6
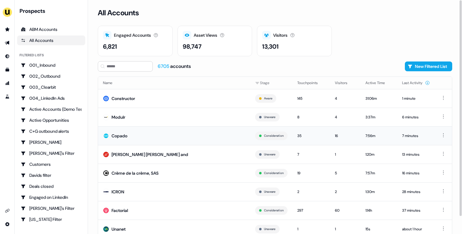
click at [167, 133] on td "Copado" at bounding box center [174, 135] width 152 height 19
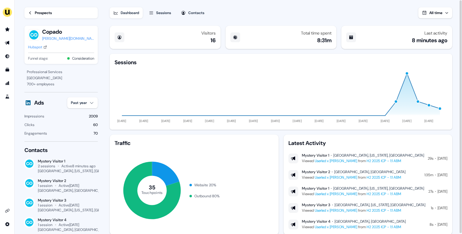
click at [40, 11] on div "Prospects" at bounding box center [43, 13] width 17 height 6
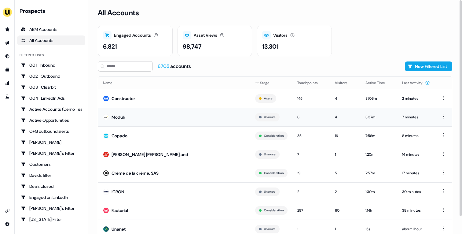
click at [157, 117] on td "Modulr" at bounding box center [174, 117] width 152 height 19
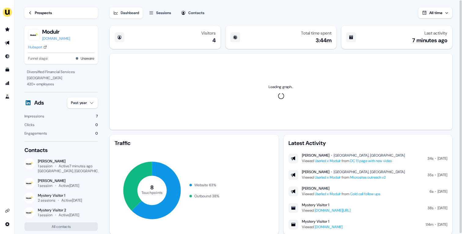
click at [39, 17] on link "Prospects" at bounding box center [60, 12] width 73 height 11
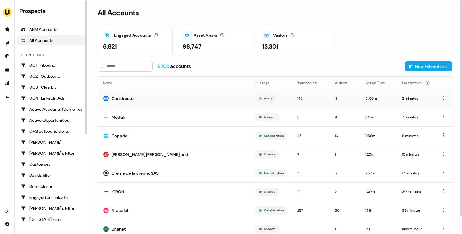
click at [172, 97] on td "Constructor" at bounding box center [174, 98] width 152 height 19
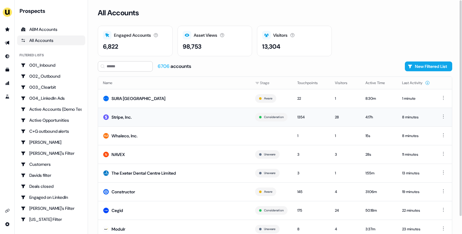
scroll to position [19, 0]
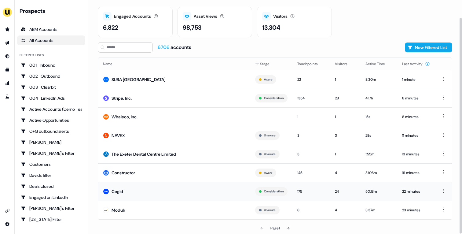
click at [147, 191] on td "Cegid" at bounding box center [174, 191] width 152 height 19
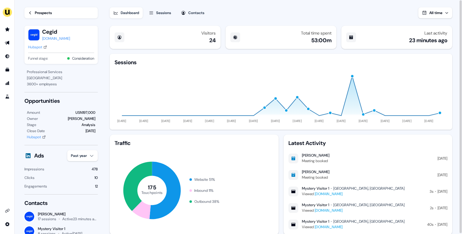
click at [41, 50] on div "Hubspot" at bounding box center [35, 47] width 14 height 6
click at [41, 12] on div "Prospects" at bounding box center [43, 13] width 17 height 6
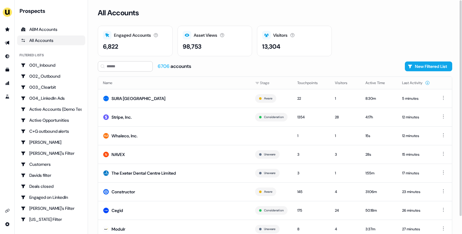
scroll to position [19, 0]
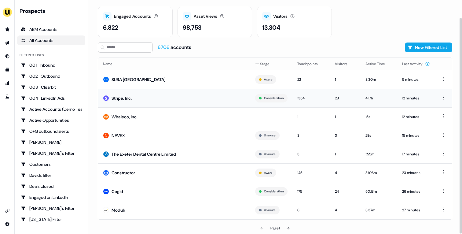
click at [177, 95] on td "Stripe, Inc." at bounding box center [174, 98] width 152 height 19
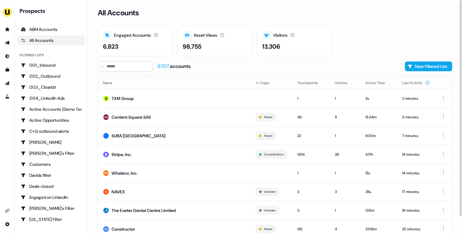
scroll to position [19, 0]
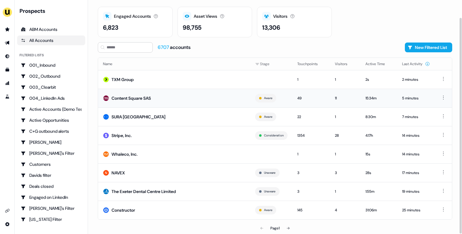
click at [185, 99] on td "Content Square SAS" at bounding box center [174, 98] width 152 height 19
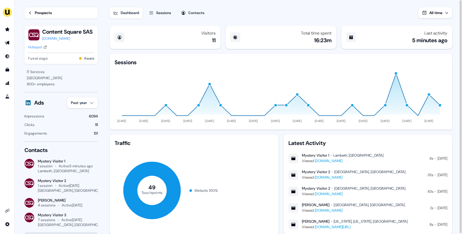
scroll to position [17, 0]
